Goal: Task Accomplishment & Management: Complete application form

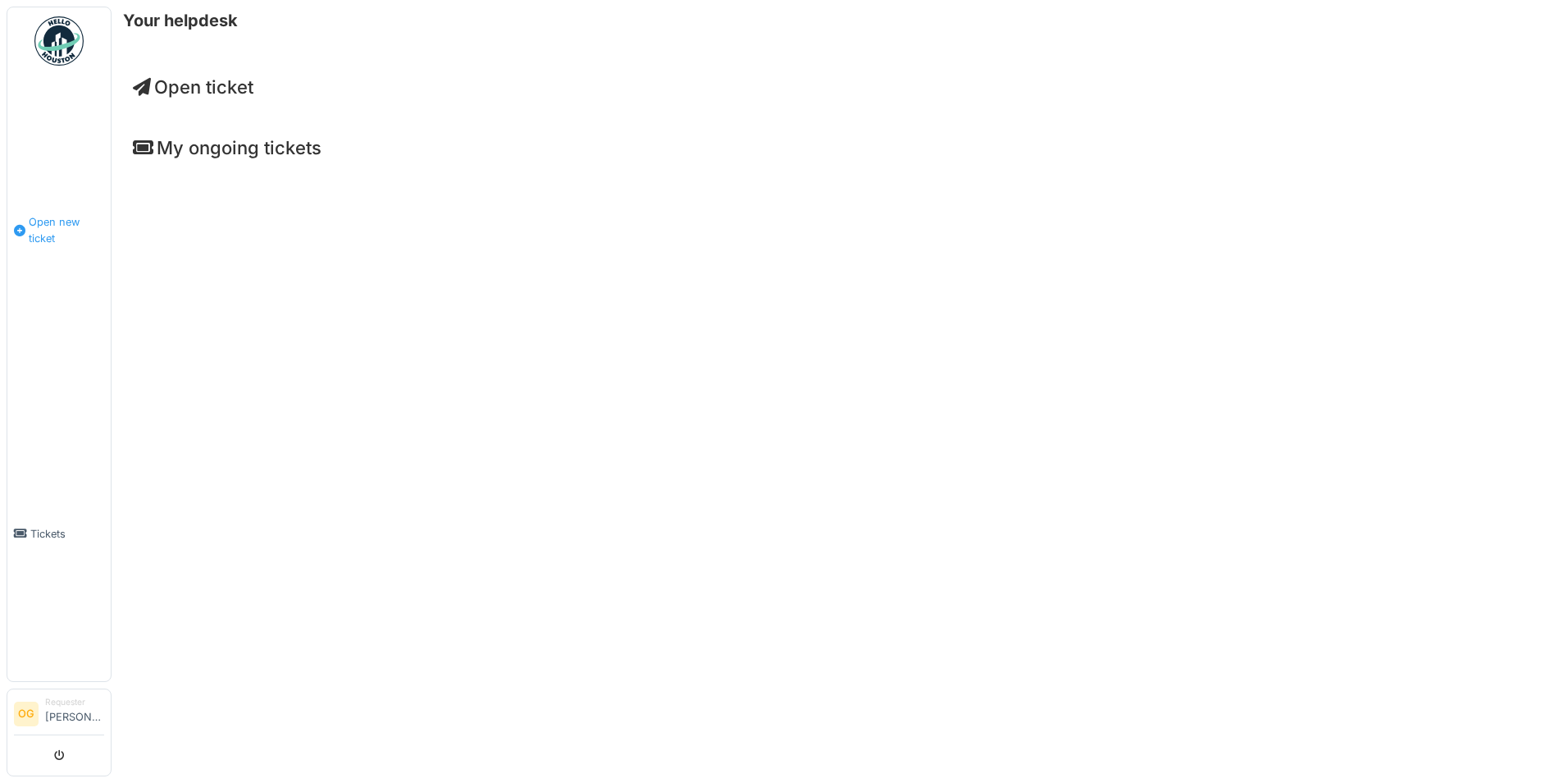
click at [26, 214] on li "Open new ticket" at bounding box center [59, 229] width 90 height 32
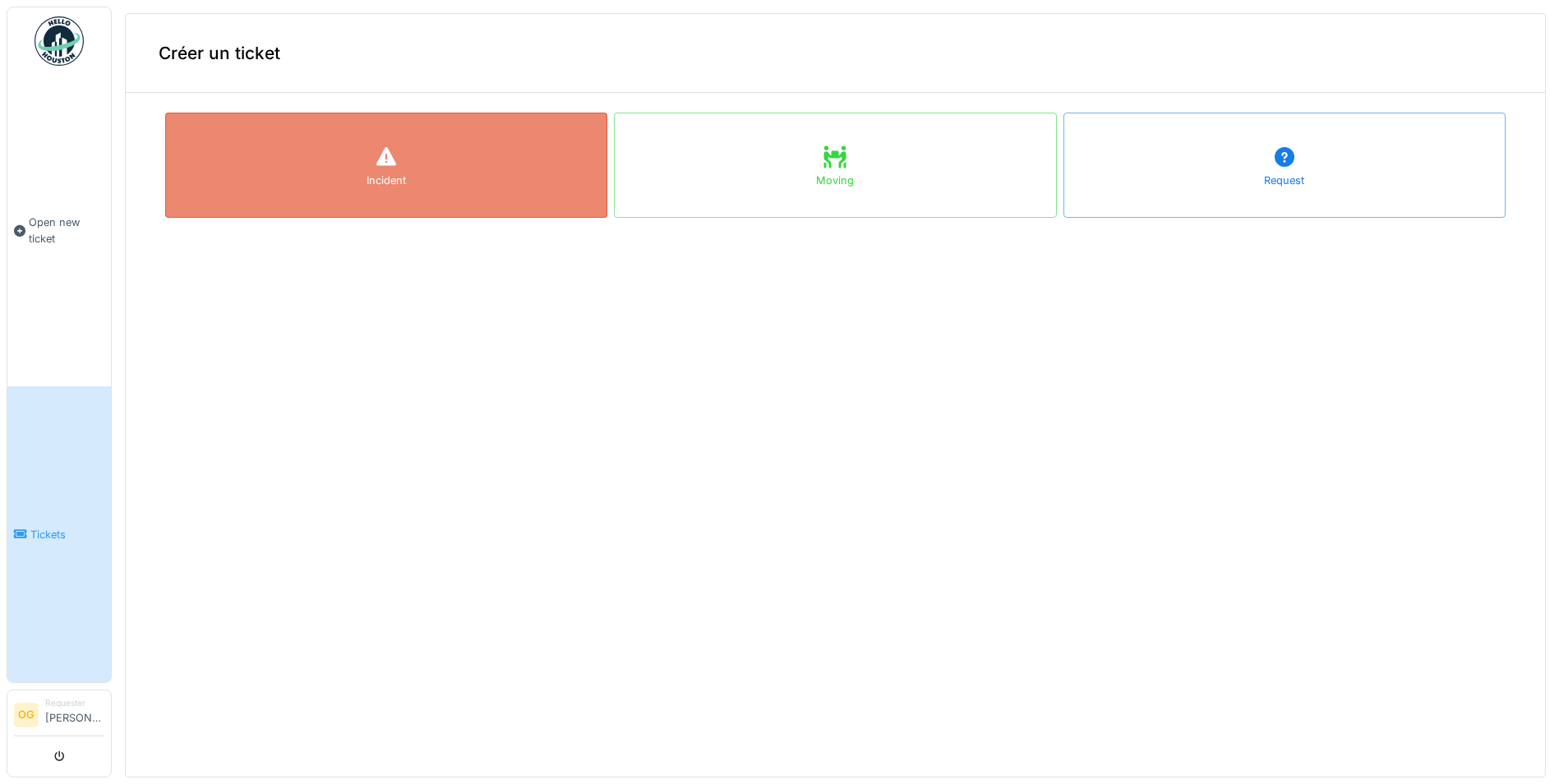
click at [539, 189] on div "Incident" at bounding box center [387, 165] width 442 height 105
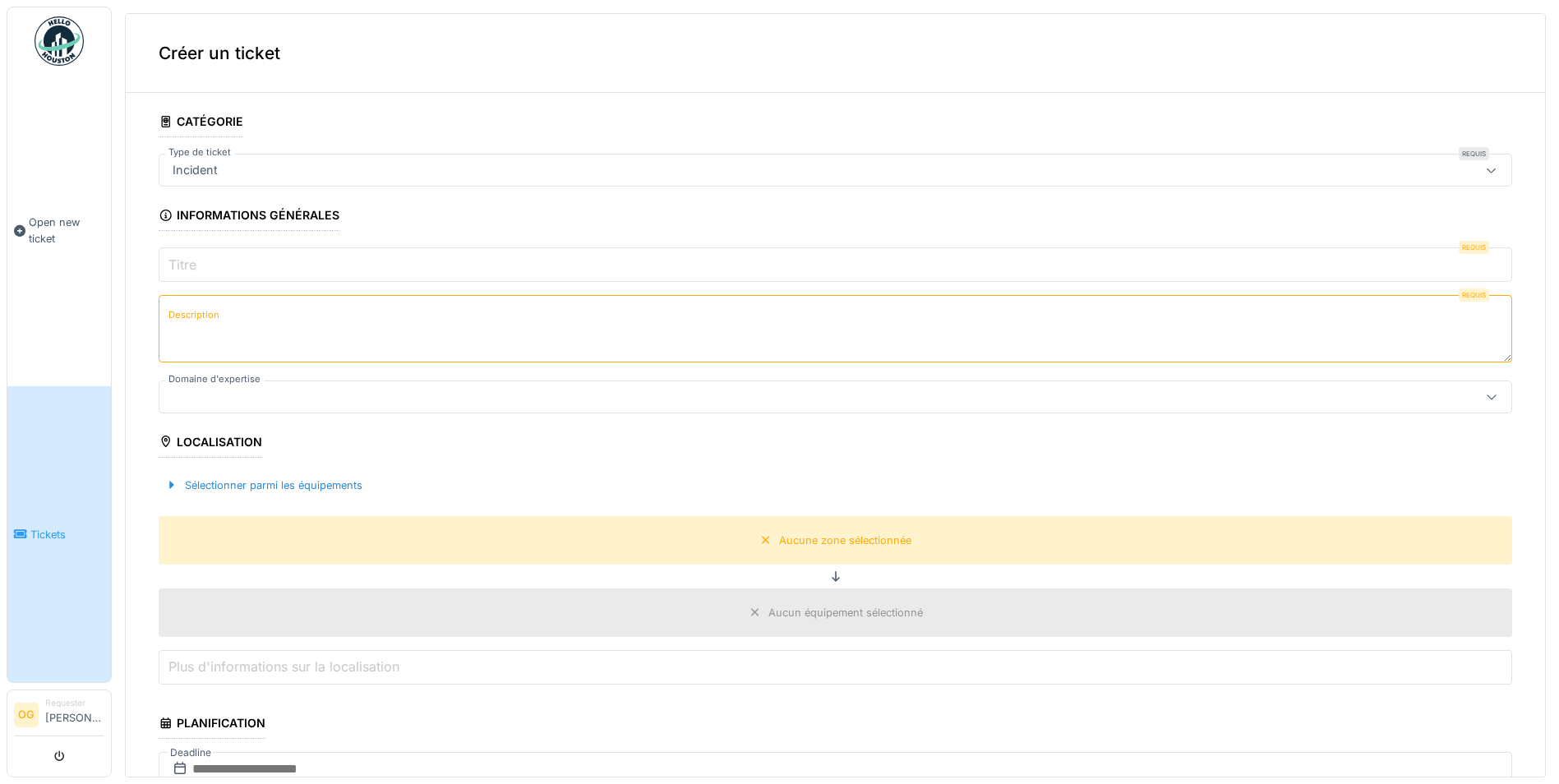
click at [344, 314] on textarea "Description" at bounding box center [835, 328] width 1353 height 67
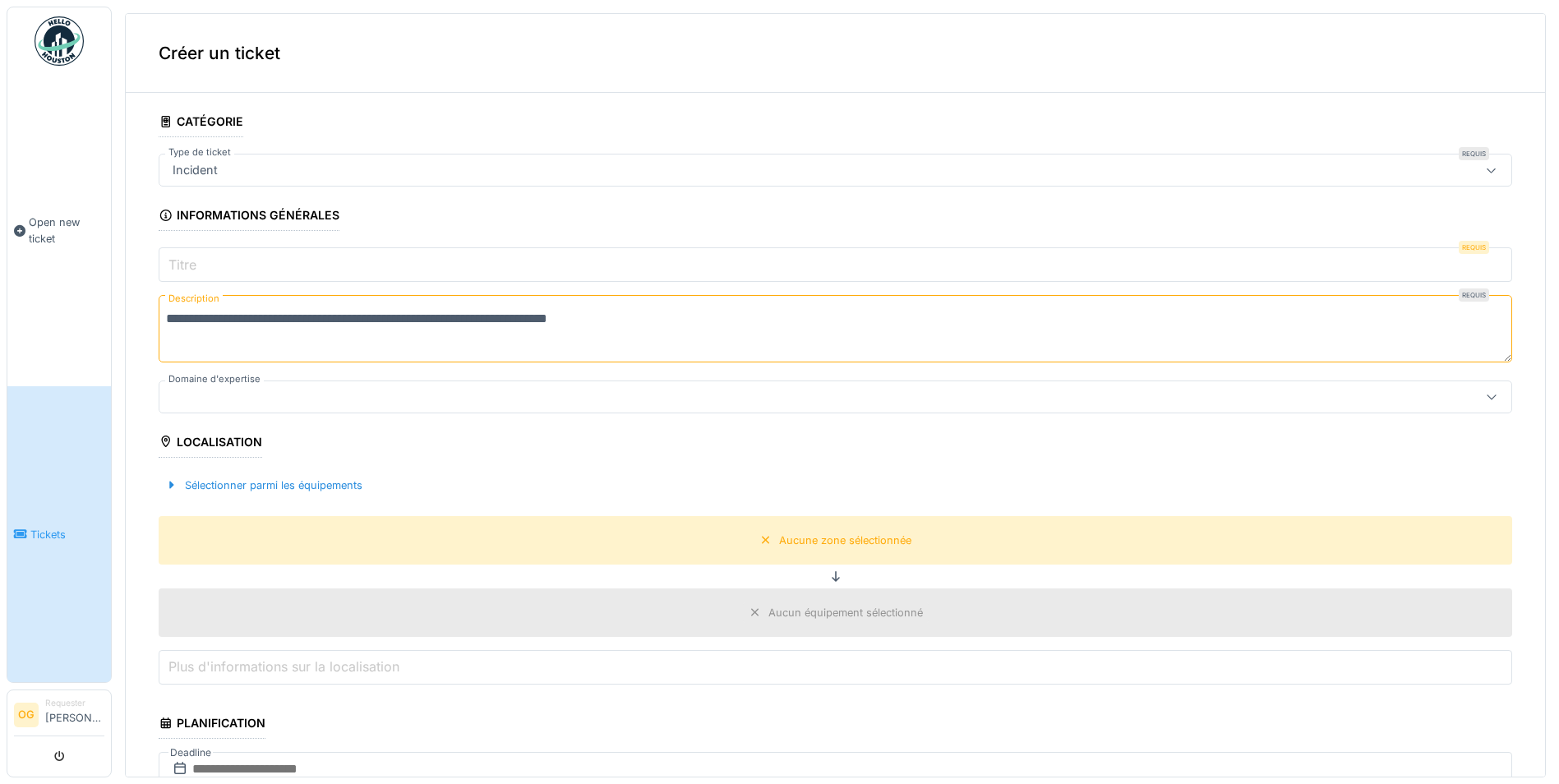
click at [642, 322] on textarea "**********" at bounding box center [835, 328] width 1353 height 67
type textarea "**********"
click at [538, 269] on input "Titre" at bounding box center [835, 264] width 1353 height 34
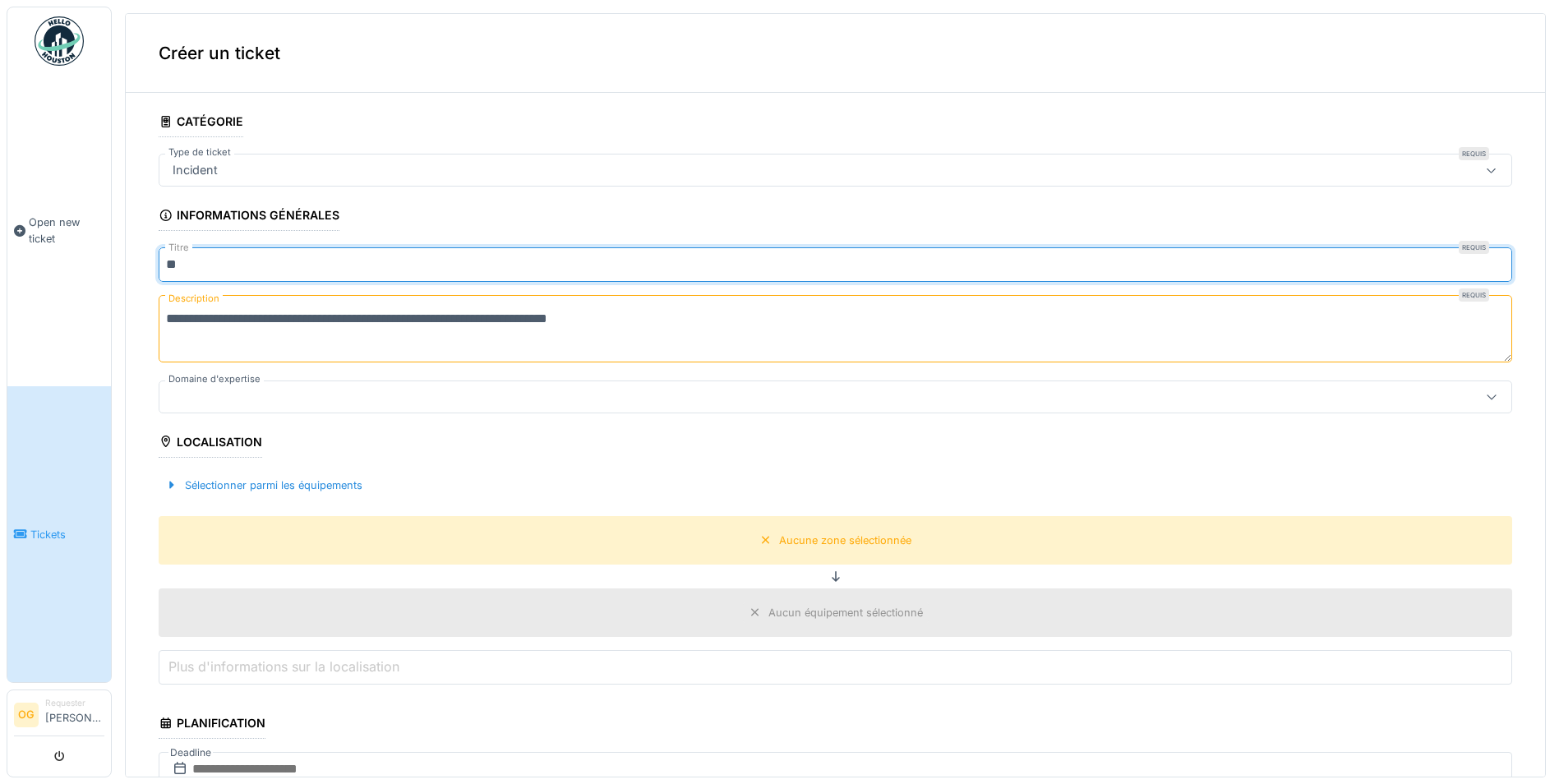
type input "*"
type input "**********"
click at [243, 402] on div at bounding box center [762, 397] width 1191 height 18
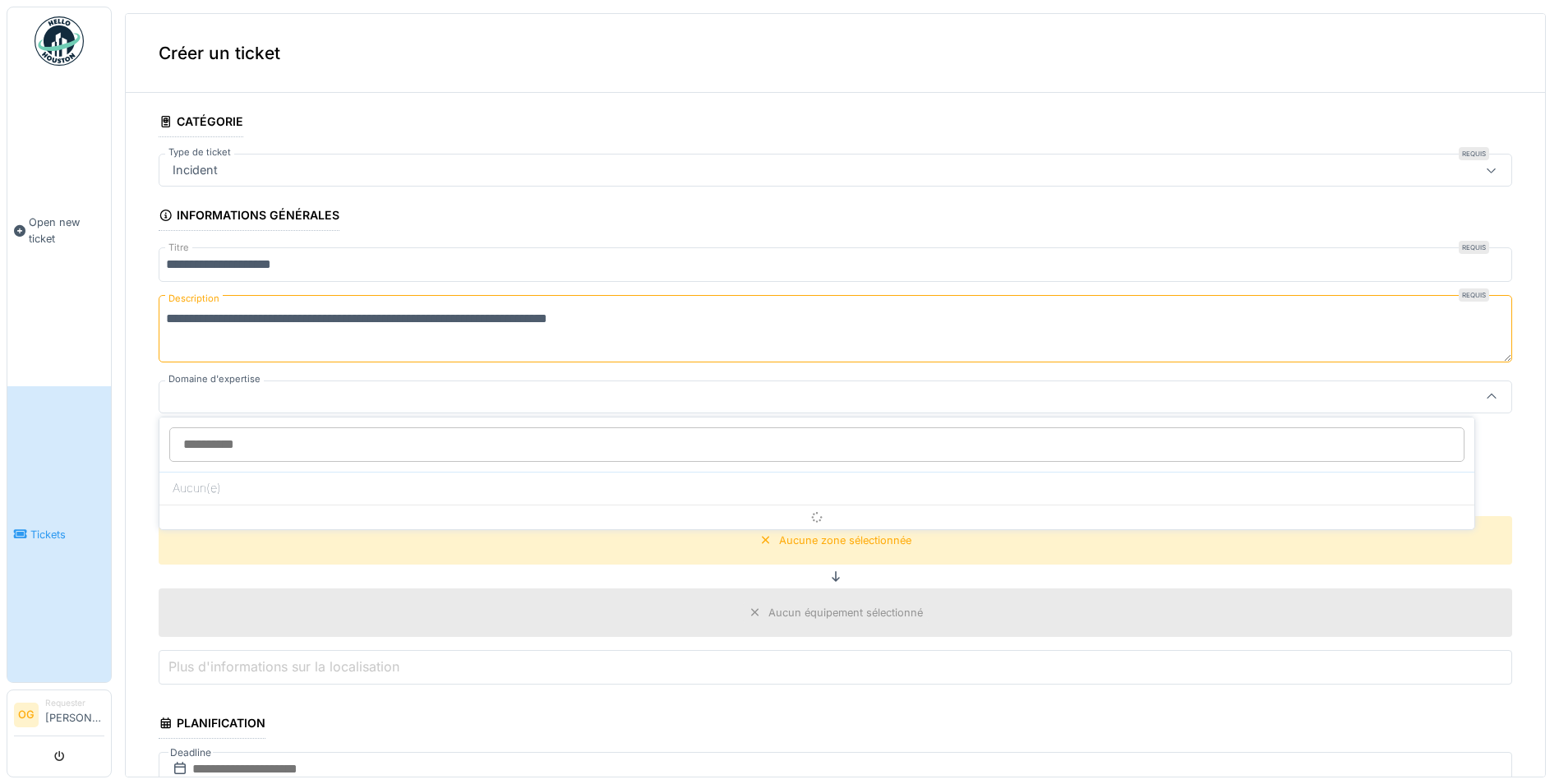
scroll to position [2, 0]
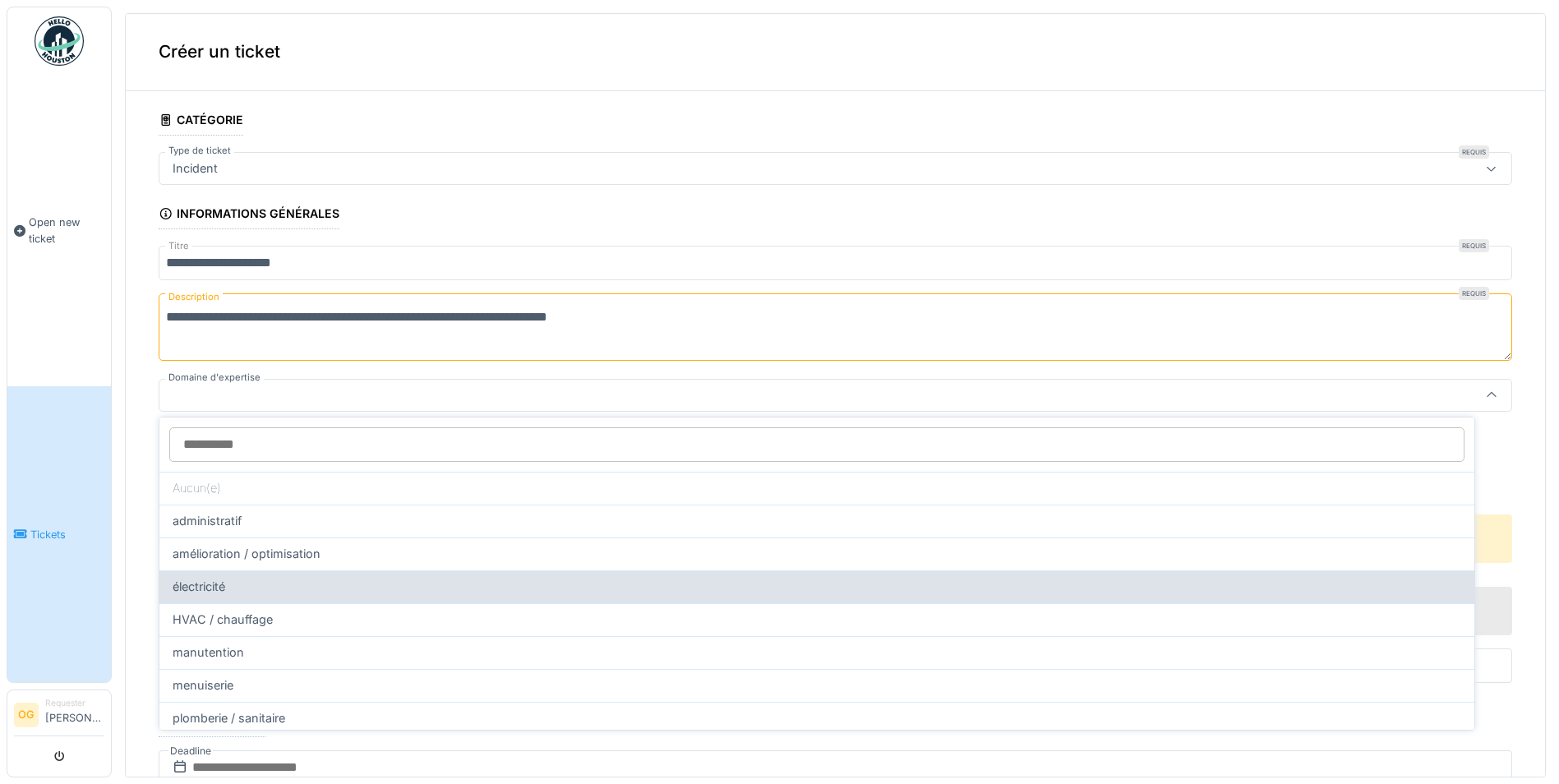
click at [243, 589] on div "électricité" at bounding box center [817, 586] width 1289 height 18
type input "****"
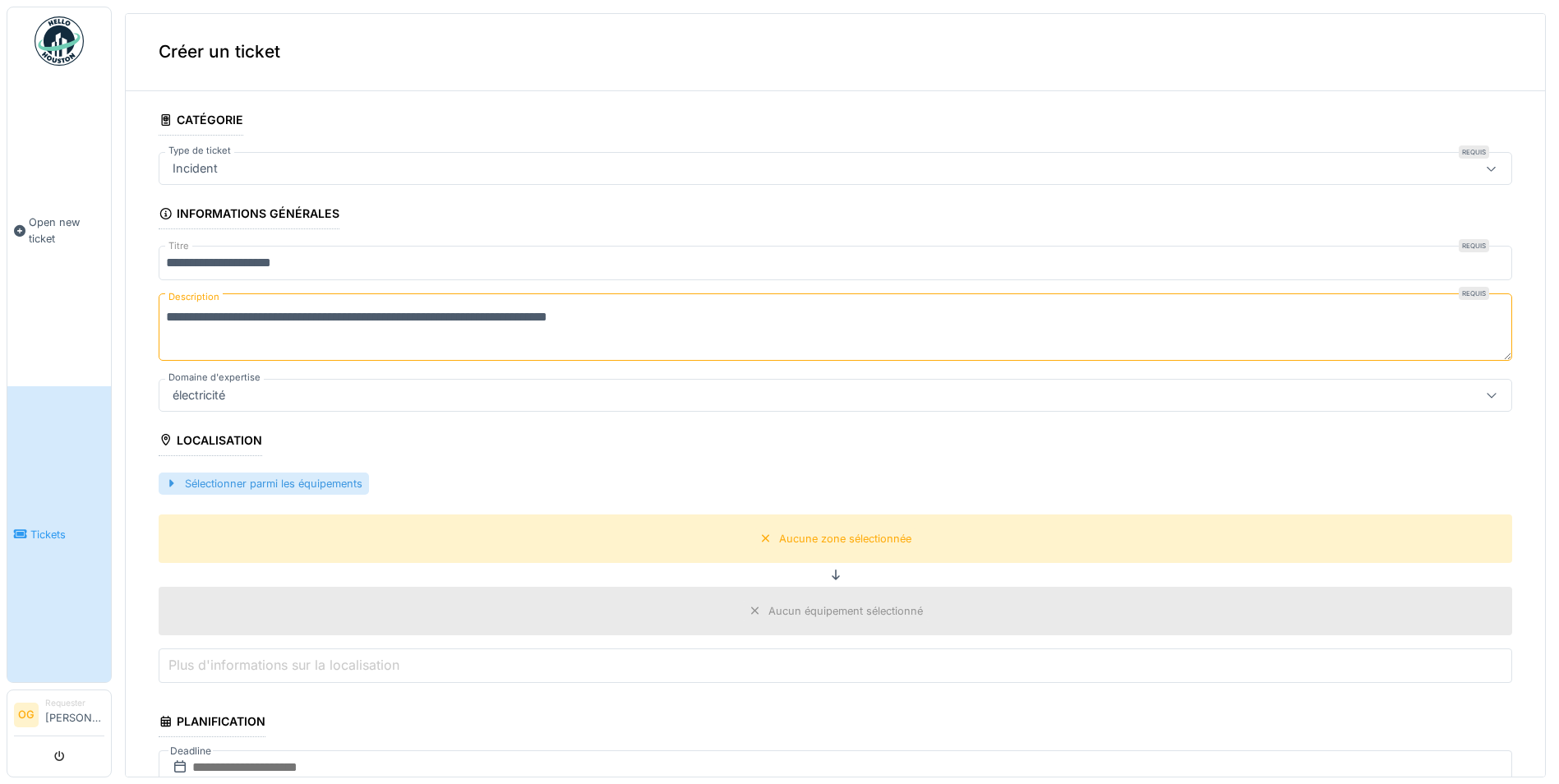
click at [243, 476] on div "Sélectionner parmi les équipements" at bounding box center [264, 484] width 211 height 22
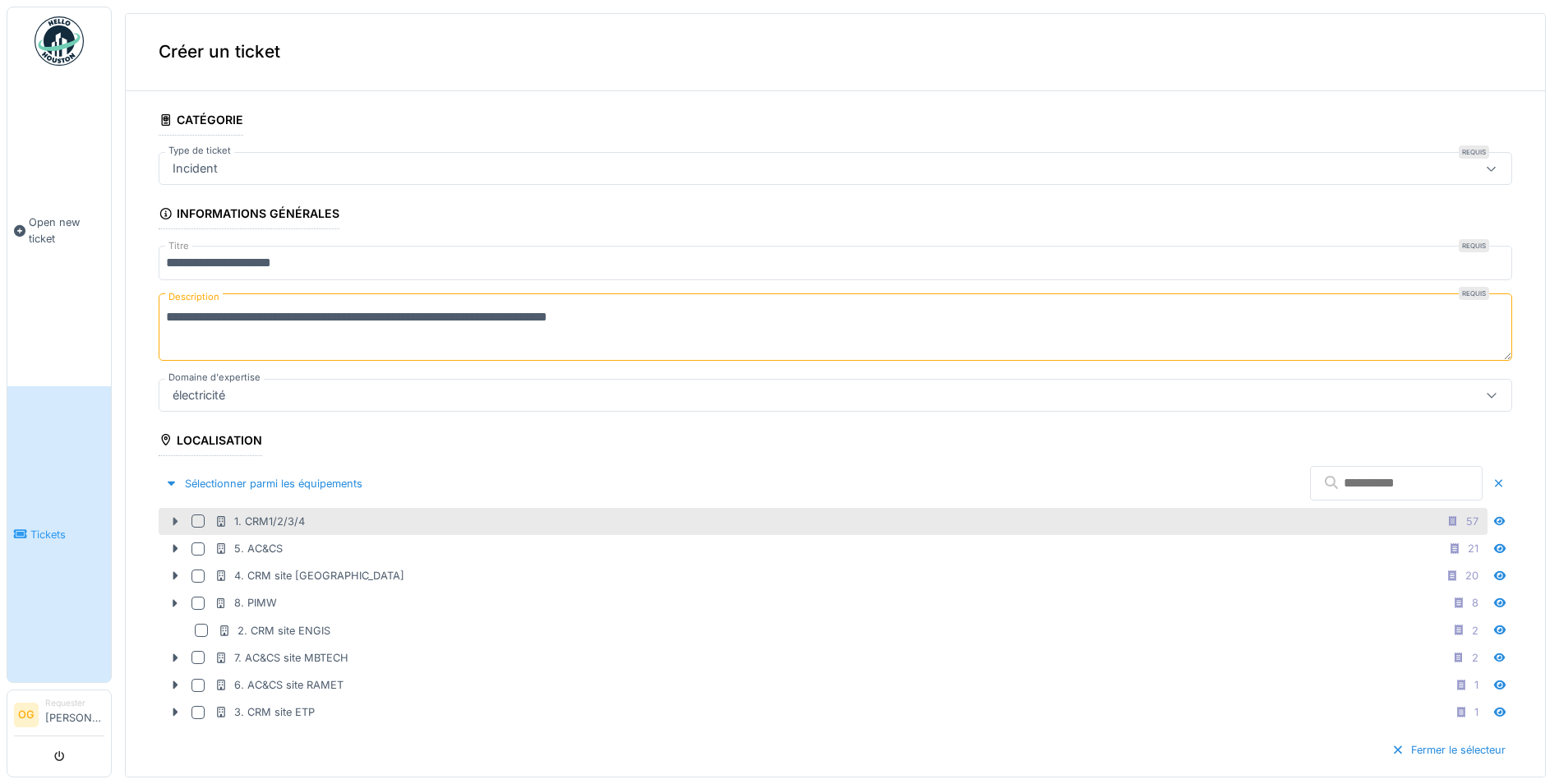
click at [179, 520] on icon at bounding box center [174, 521] width 13 height 11
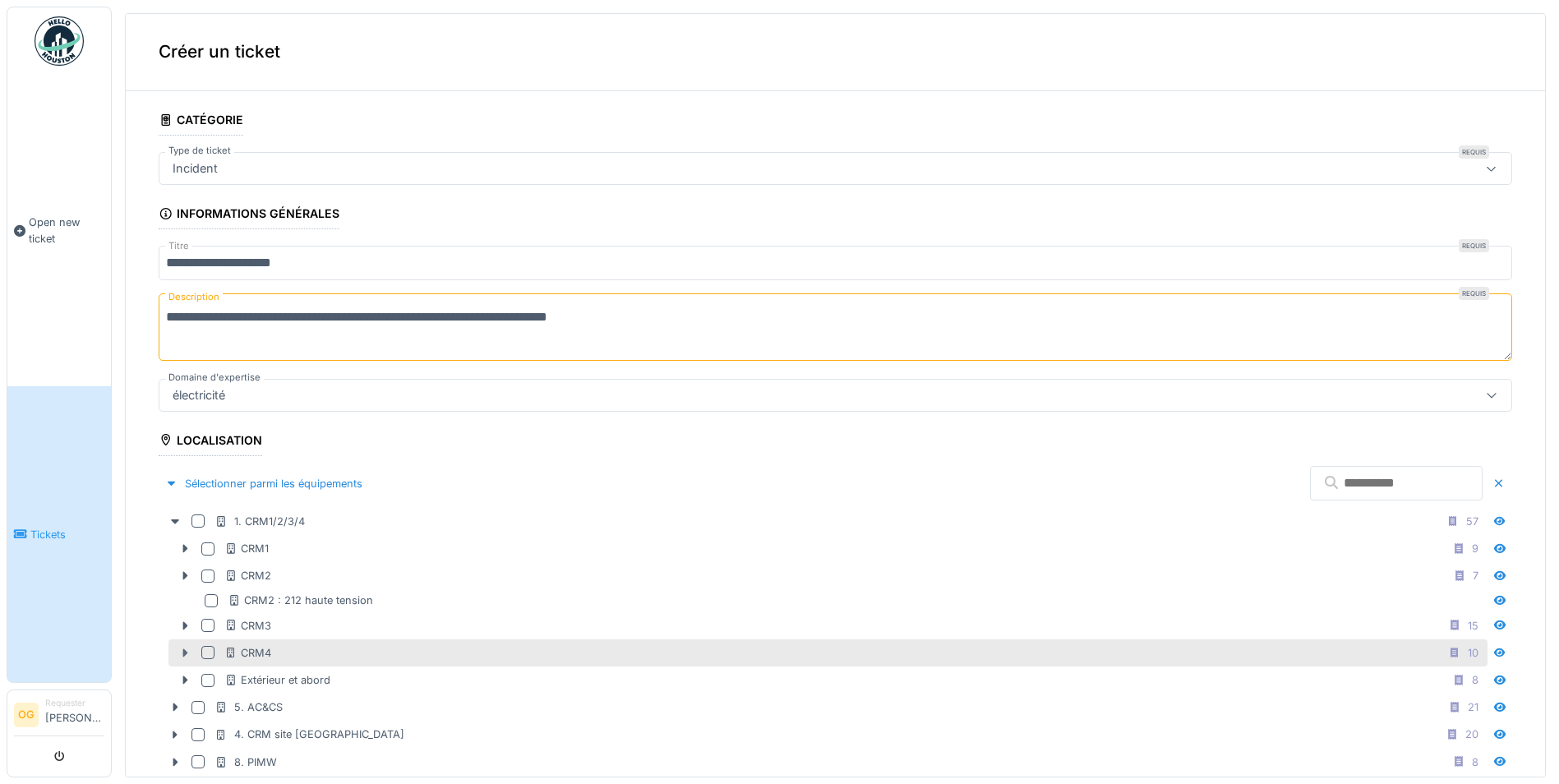
click at [184, 653] on icon at bounding box center [184, 653] width 13 height 11
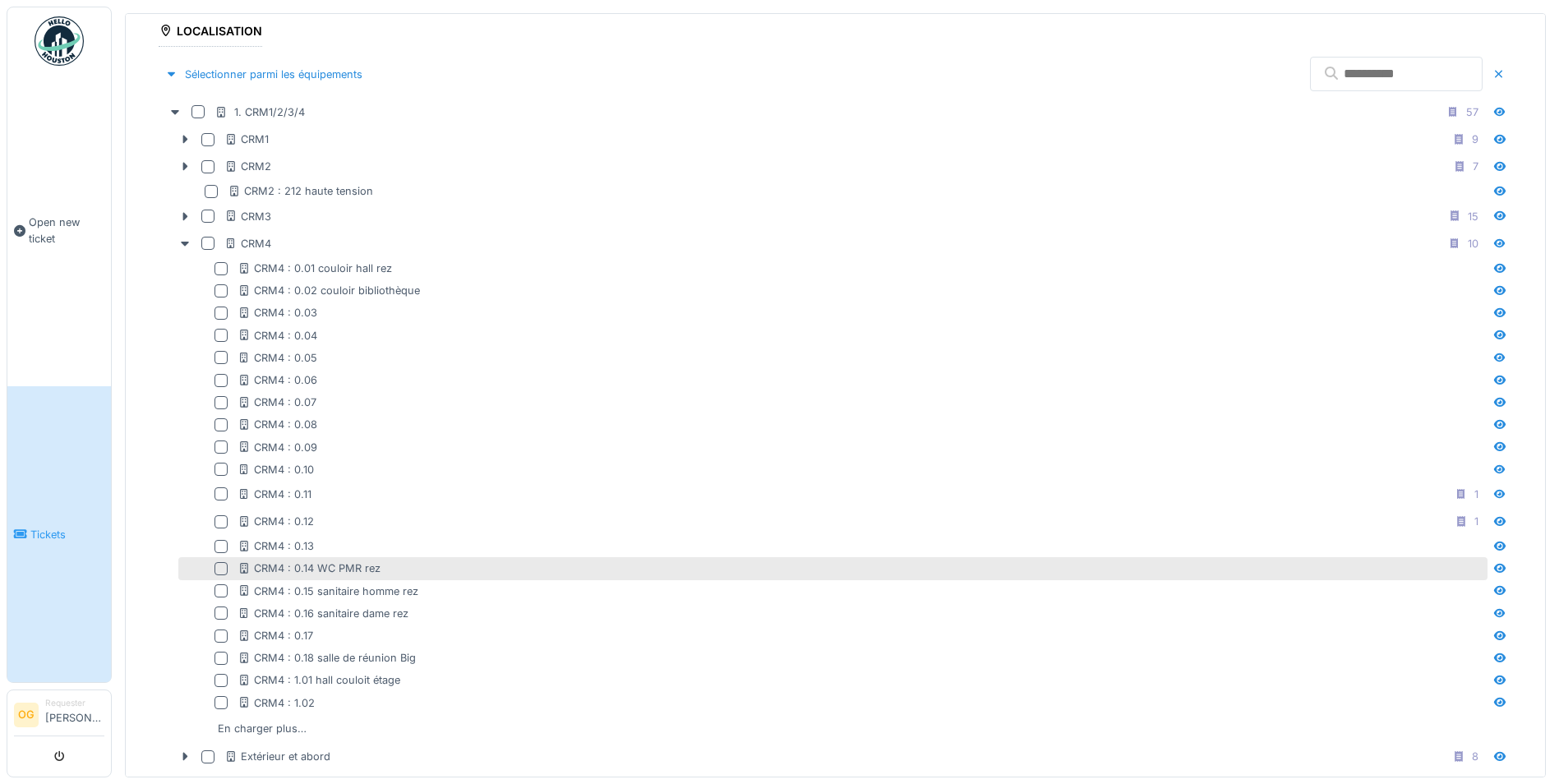
scroll to position [412, 0]
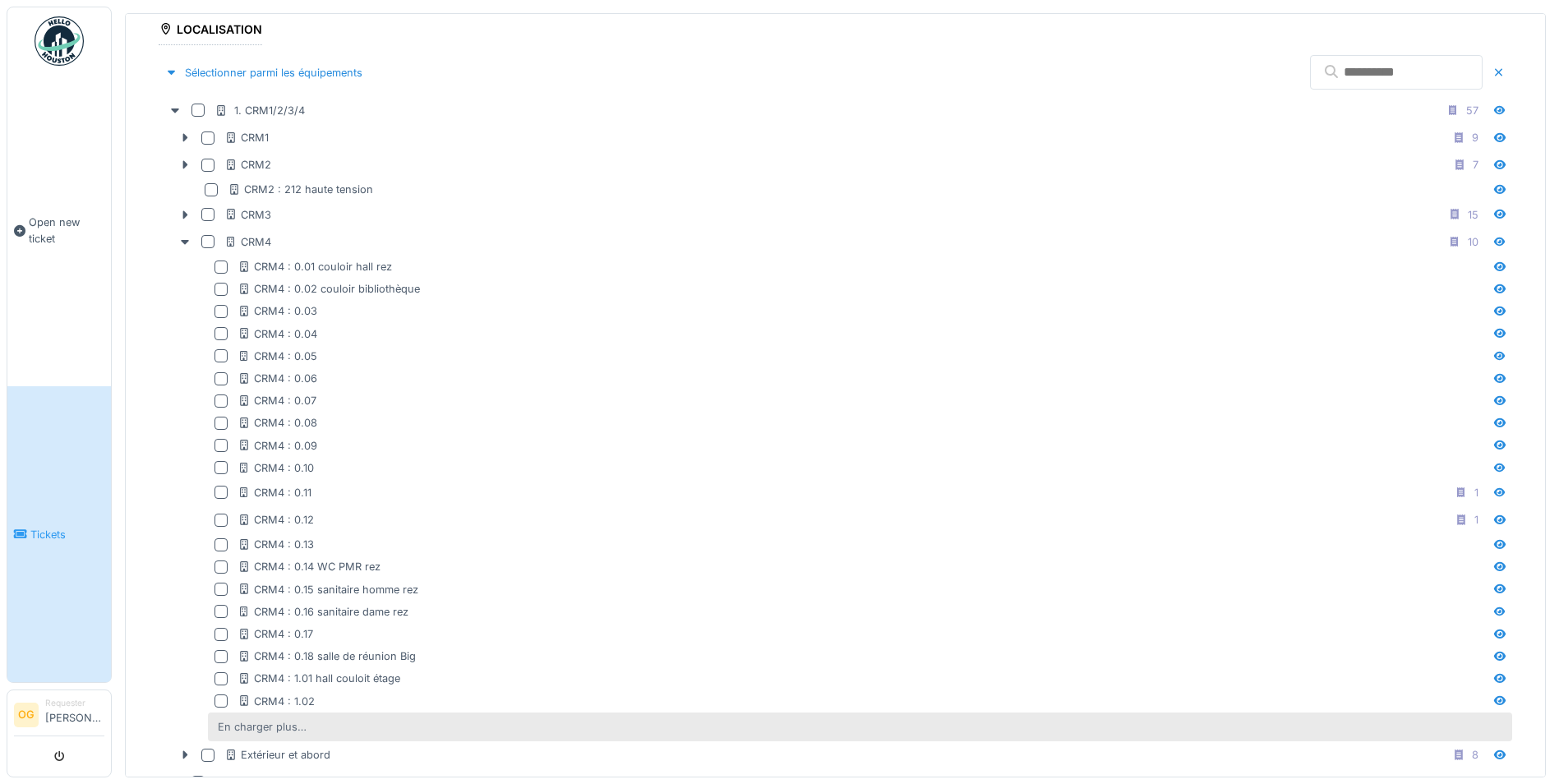
click at [270, 725] on div "En charger plus…" at bounding box center [261, 727] width 102 height 22
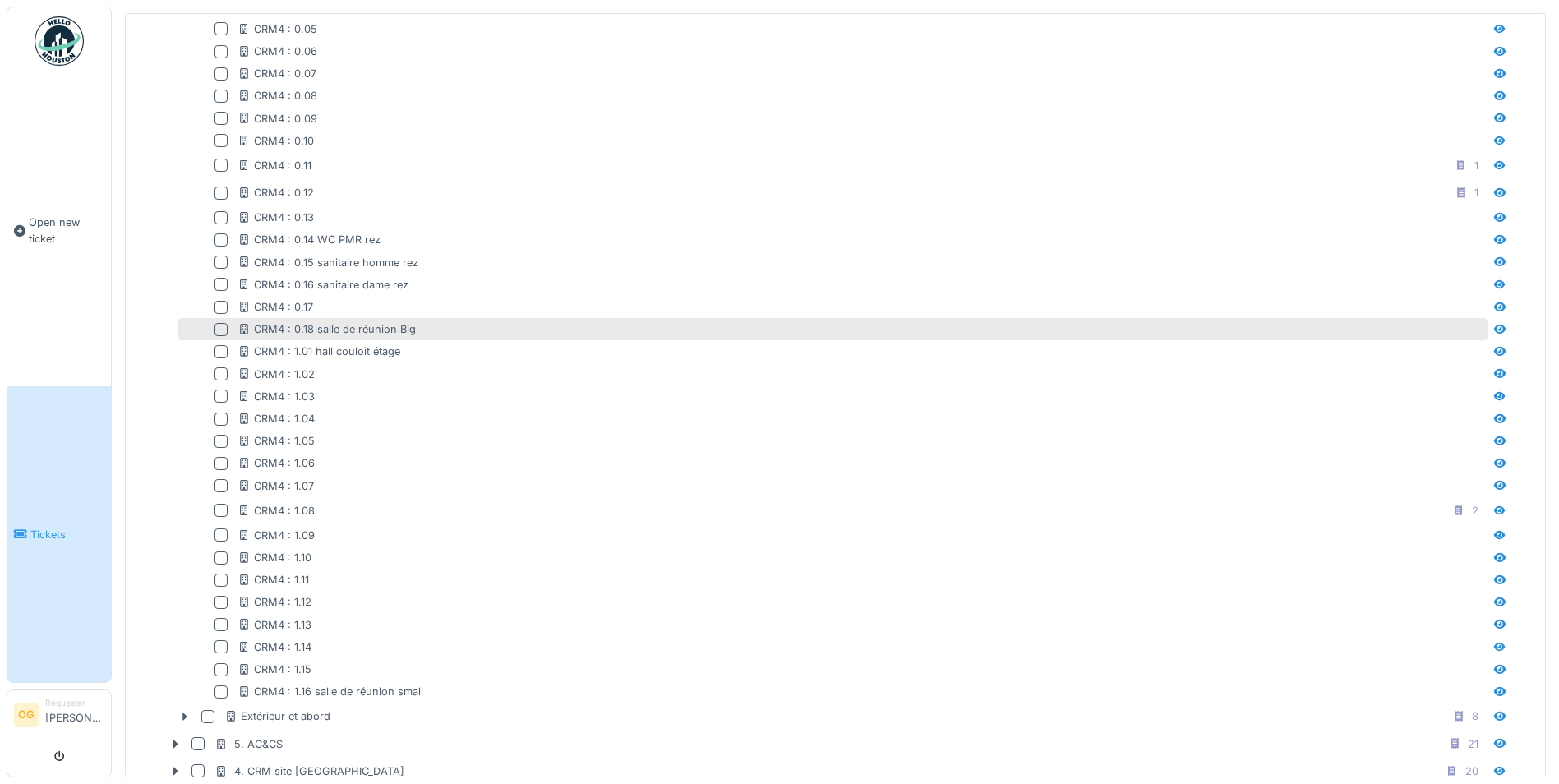
scroll to position [741, 0]
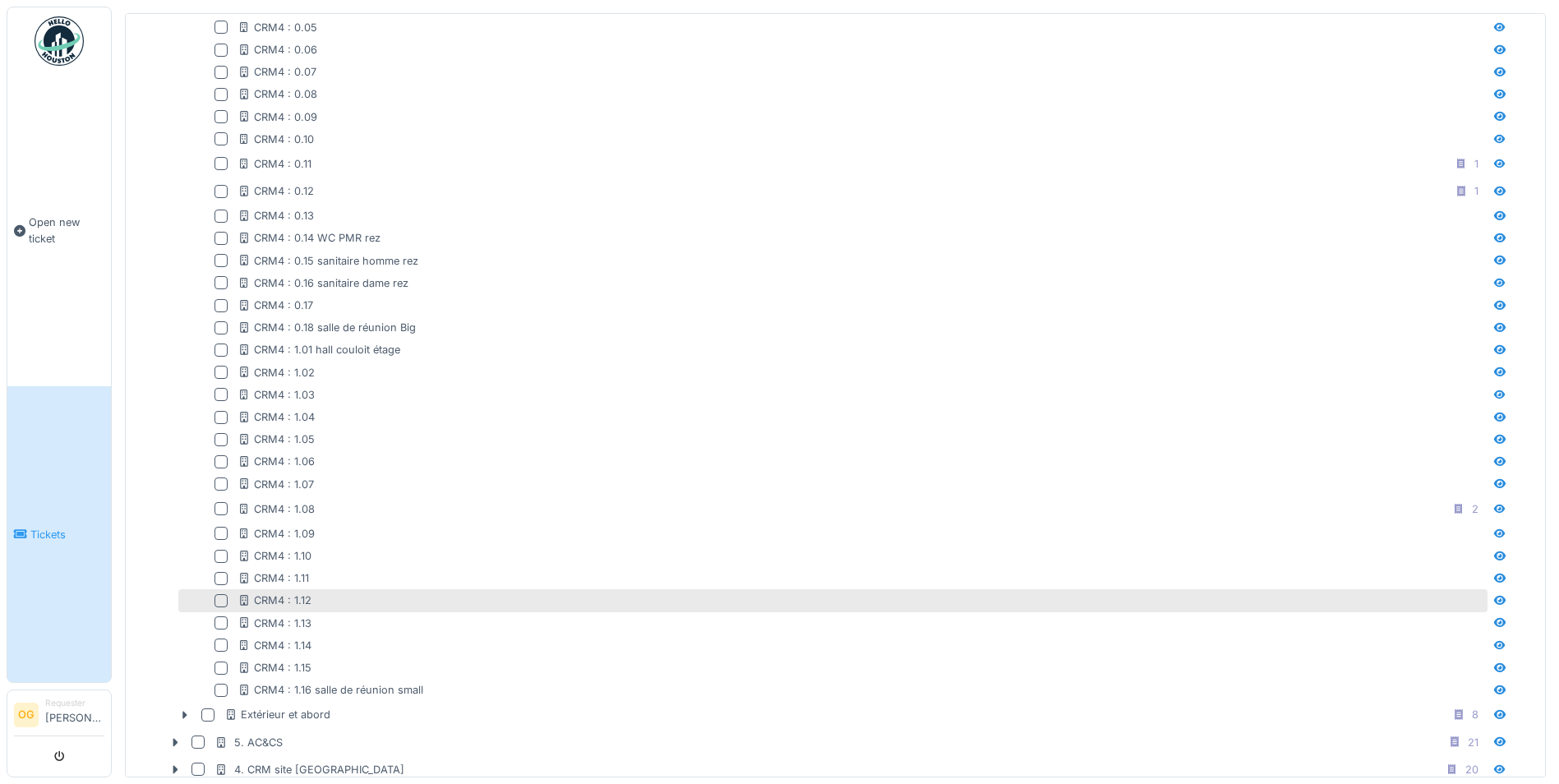
click at [222, 595] on div at bounding box center [220, 600] width 13 height 13
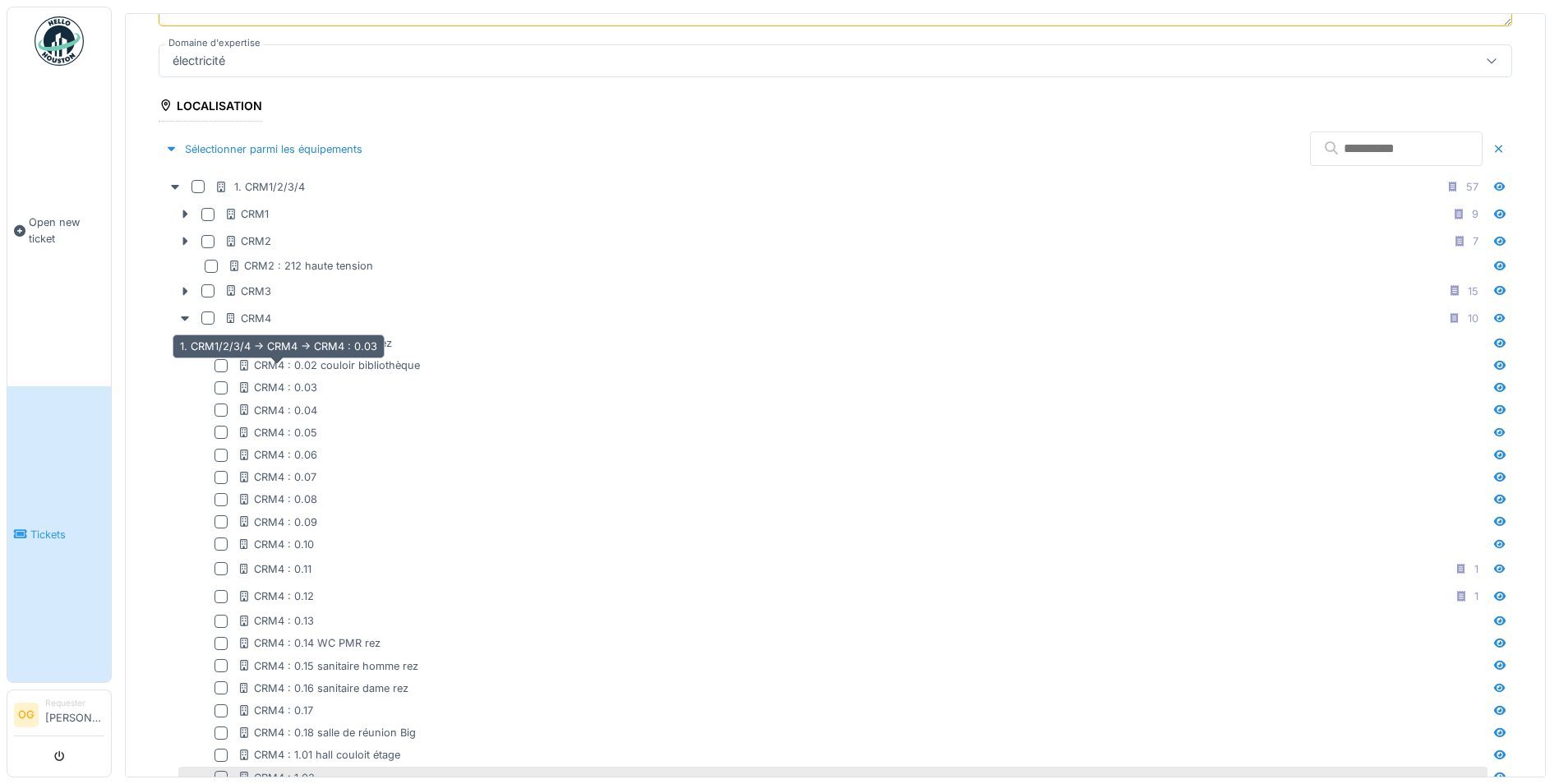
scroll to position [330, 0]
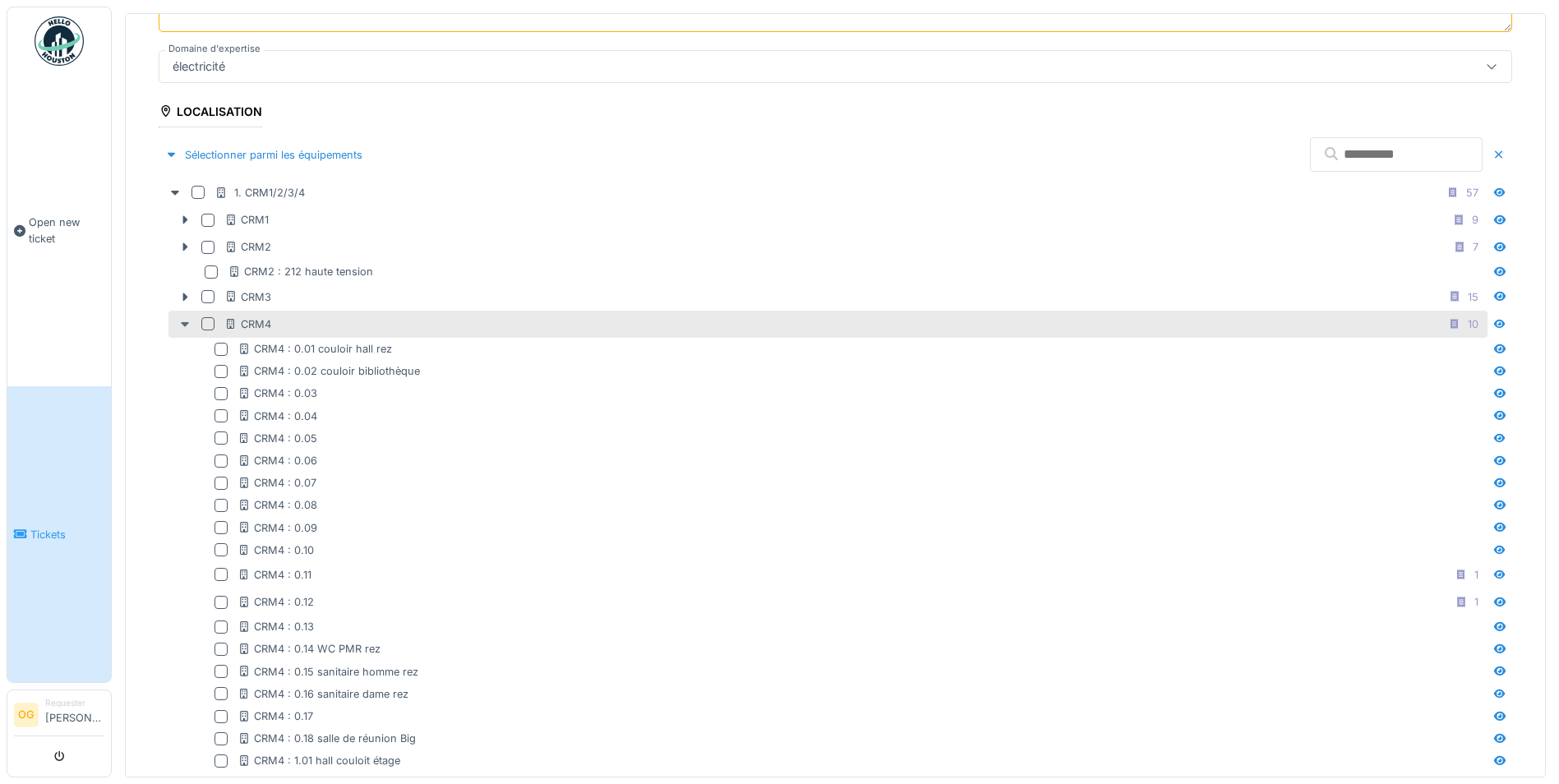
click at [185, 323] on icon at bounding box center [184, 324] width 13 height 11
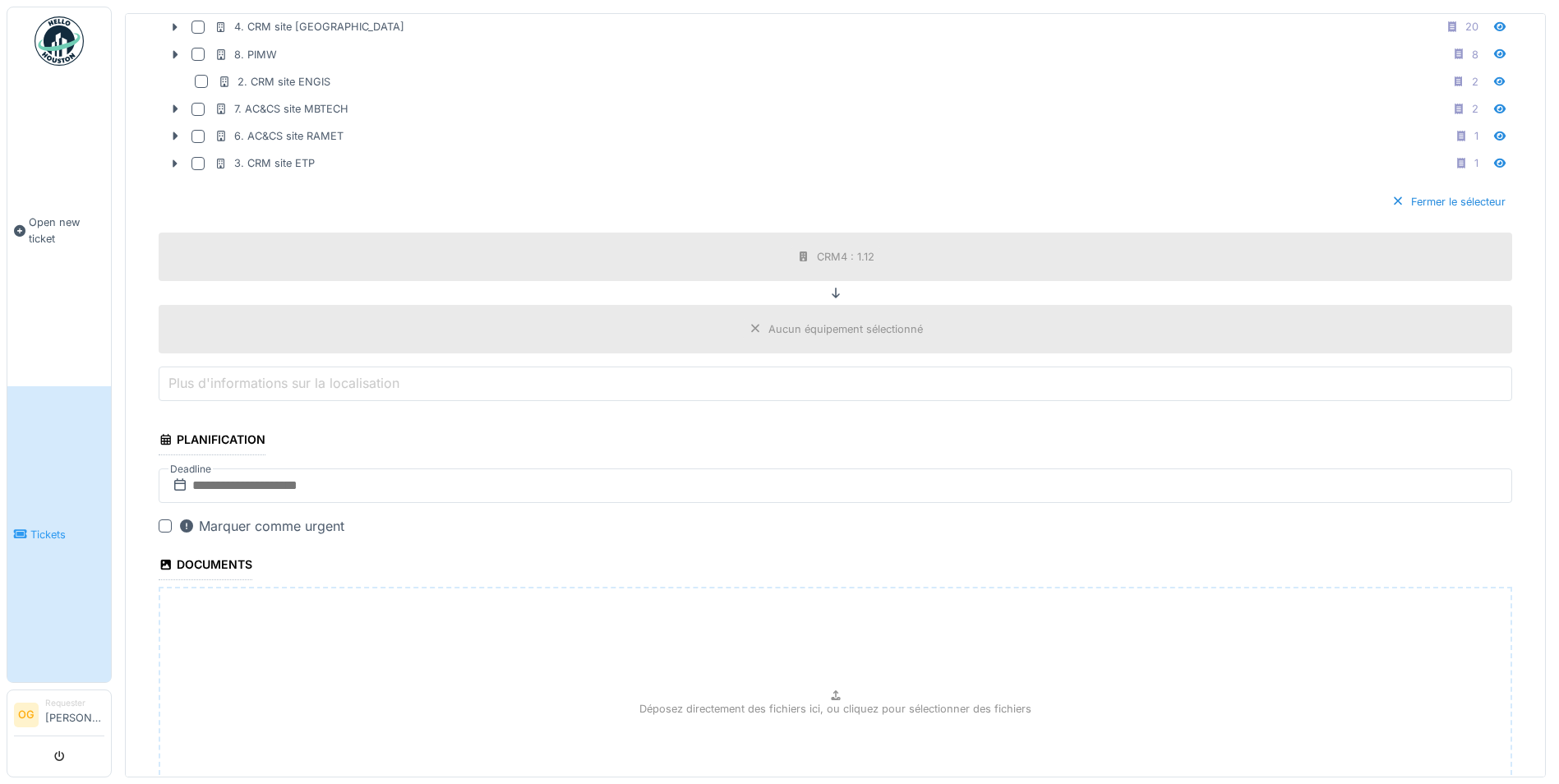
scroll to position [741, 0]
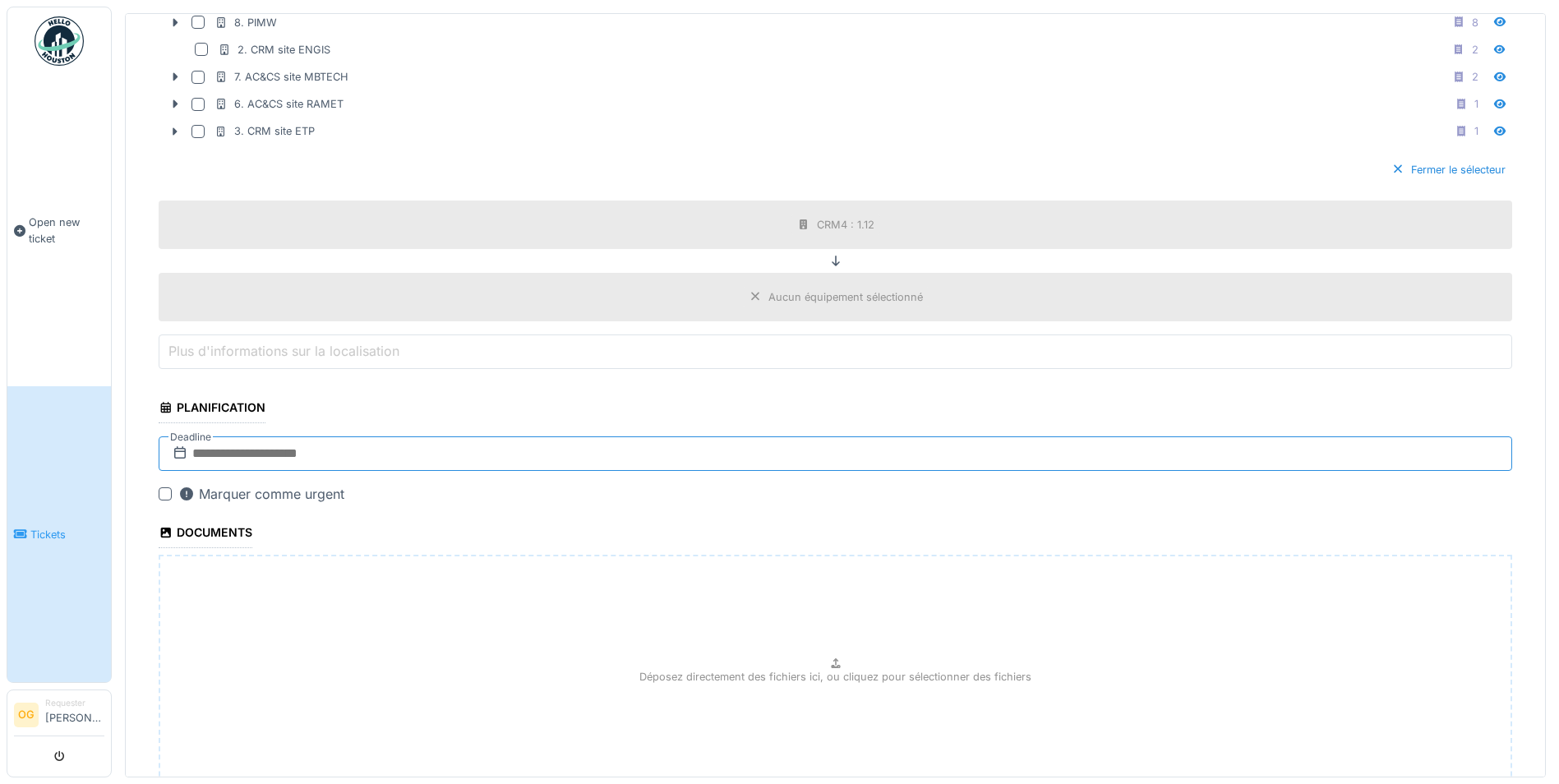
click at [428, 448] on input "text" at bounding box center [835, 453] width 1353 height 34
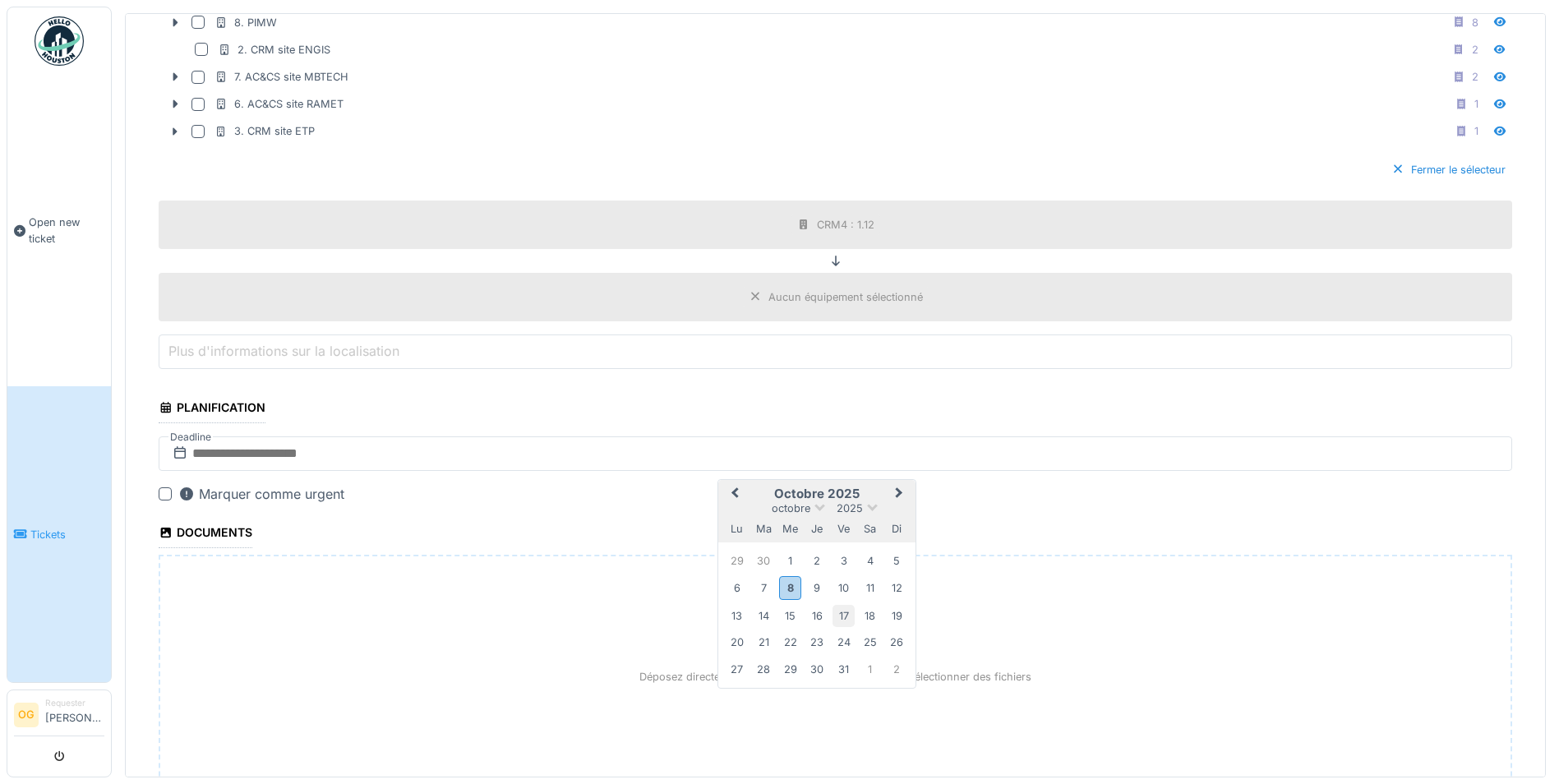
click at [840, 611] on div "17" at bounding box center [843, 616] width 22 height 22
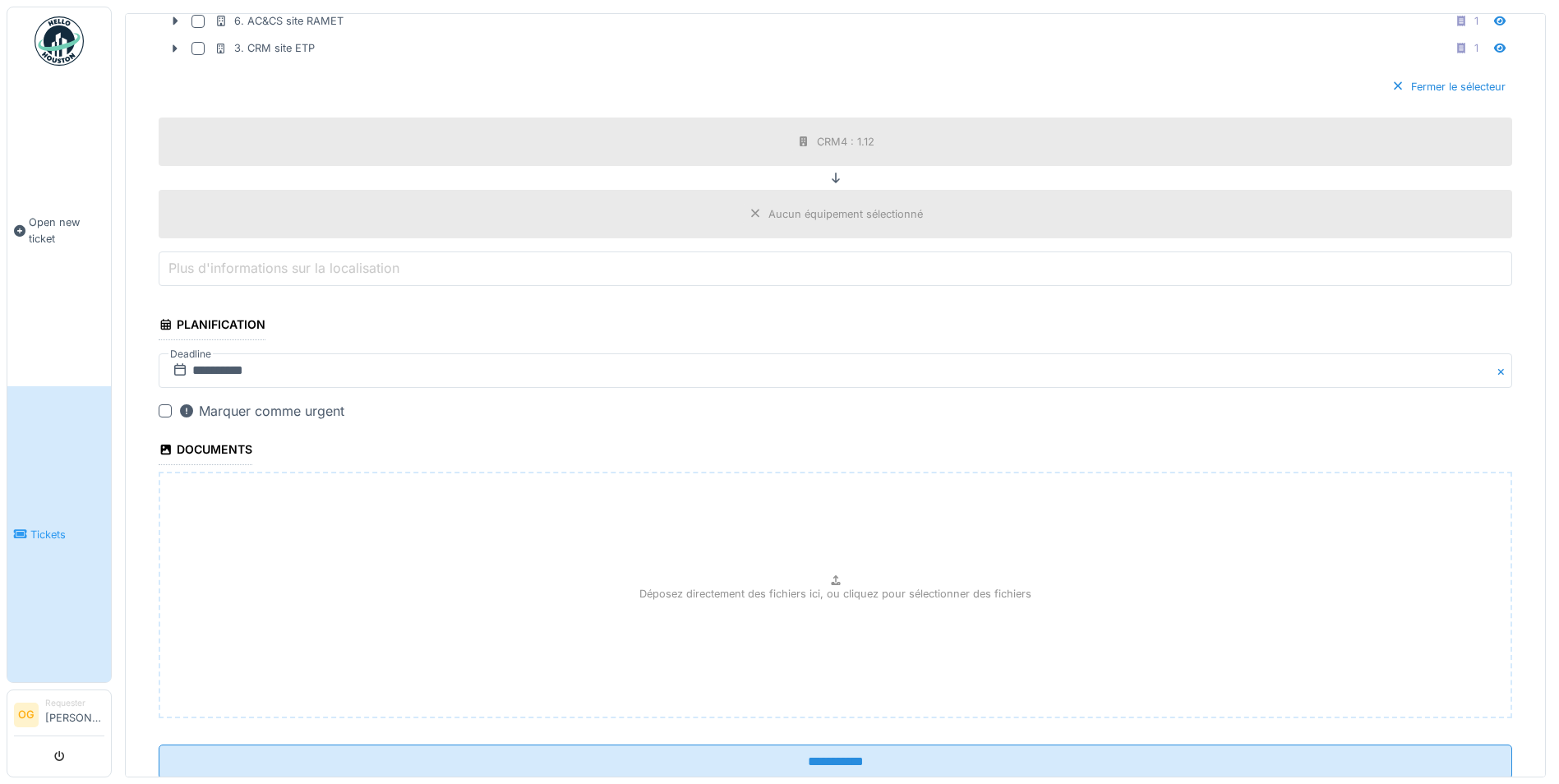
scroll to position [873, 0]
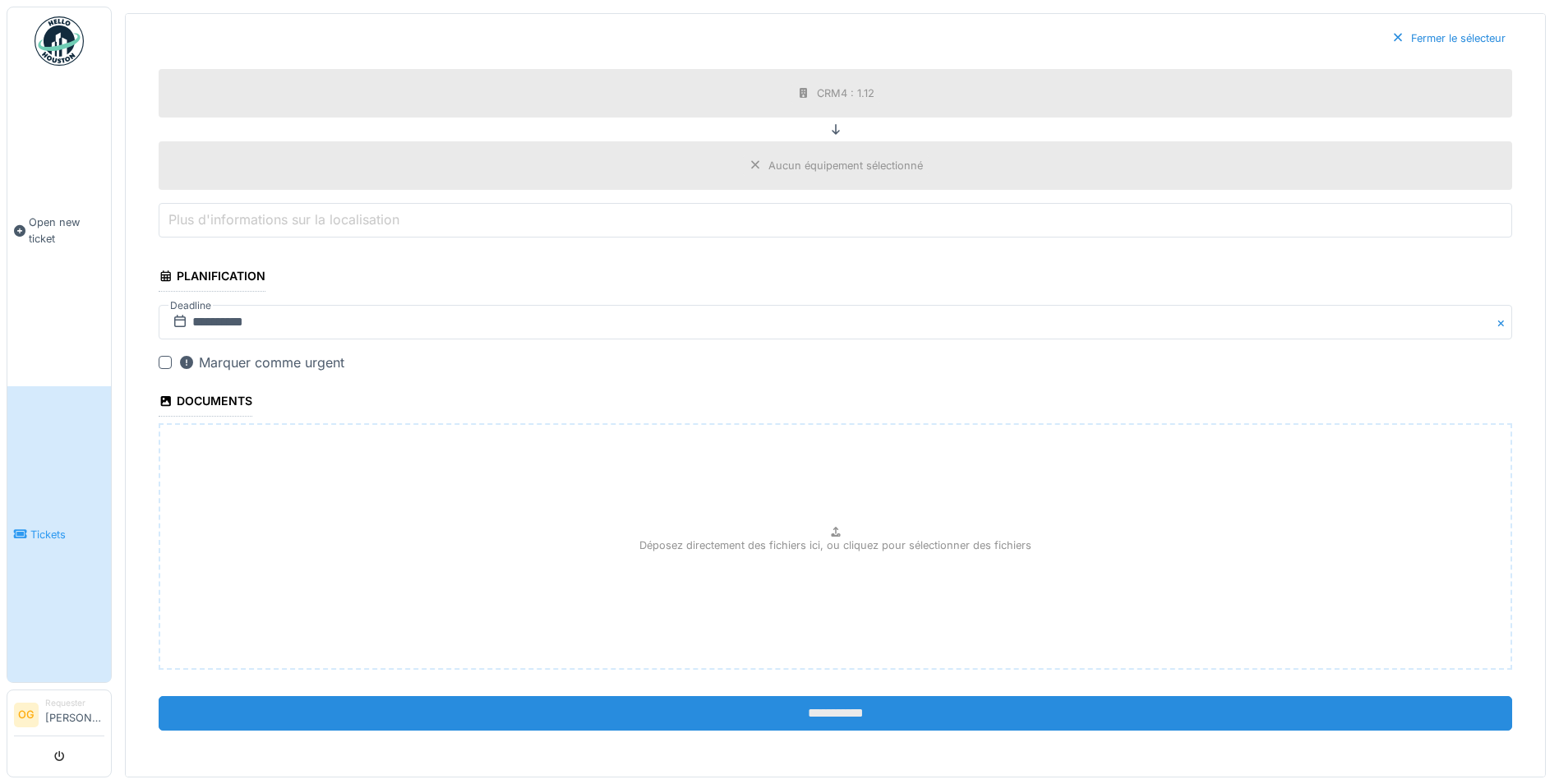
click at [821, 707] on input "**********" at bounding box center [835, 713] width 1353 height 34
